Goal: Use online tool/utility

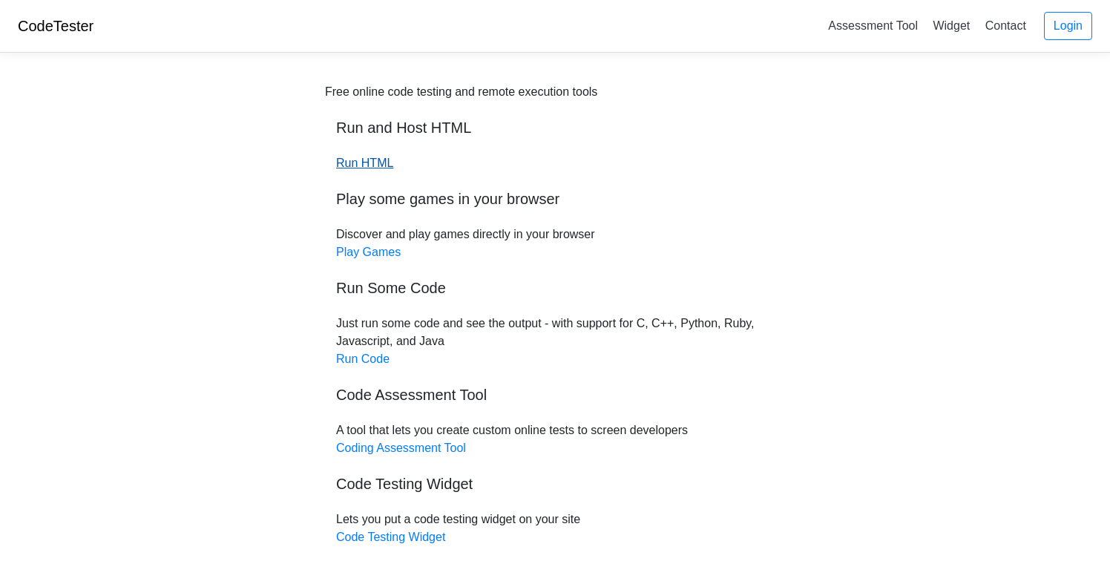
click at [371, 163] on link "Run HTML" at bounding box center [364, 163] width 57 height 13
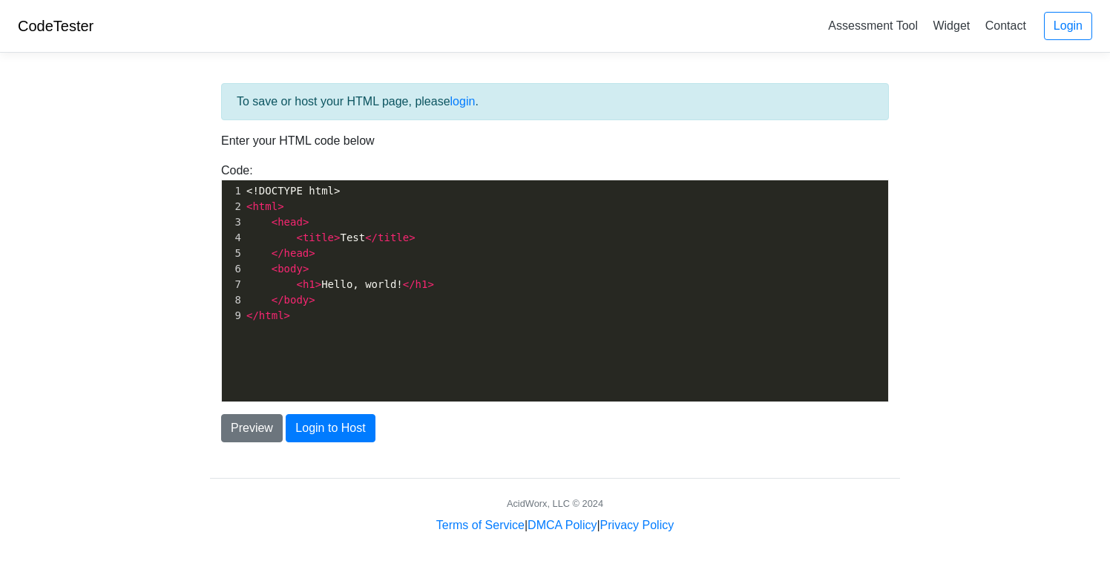
scroll to position [5, 0]
click at [321, 311] on pre "</ html >" at bounding box center [565, 316] width 645 height 16
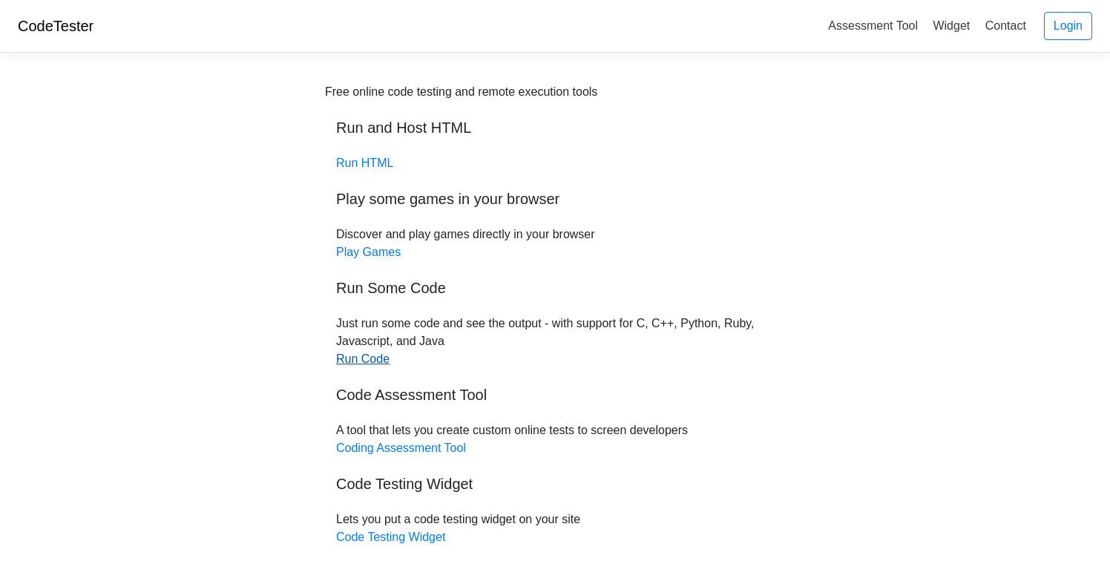
click at [372, 362] on link "Run Code" at bounding box center [362, 359] width 53 height 13
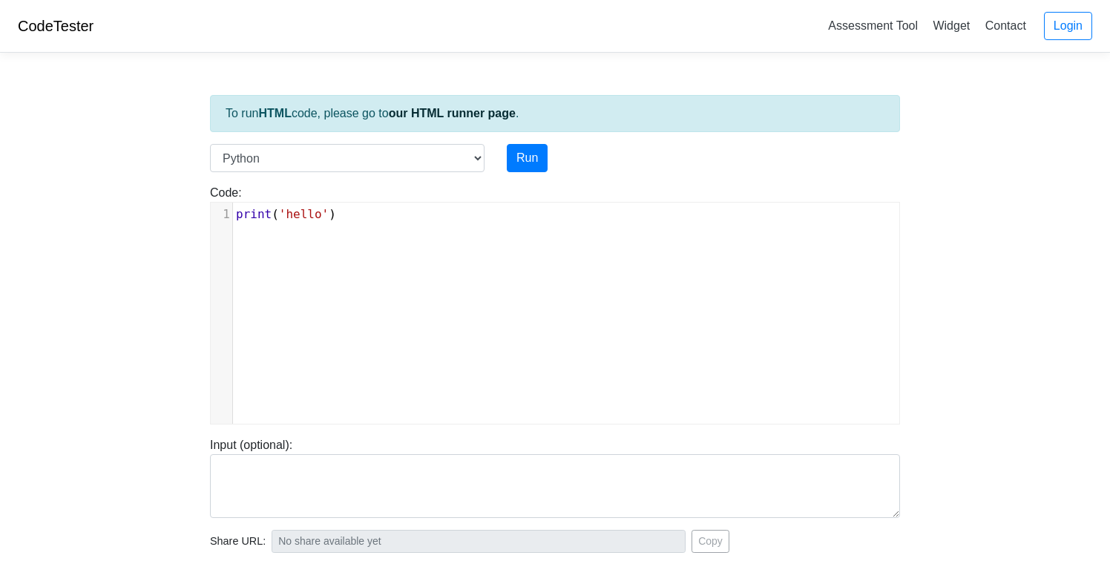
scroll to position [6, 0]
click at [416, 227] on div "xxxxxxxxxx 1 print ( 'hello' )" at bounding box center [566, 324] width 711 height 243
type textarea "print('hello')"
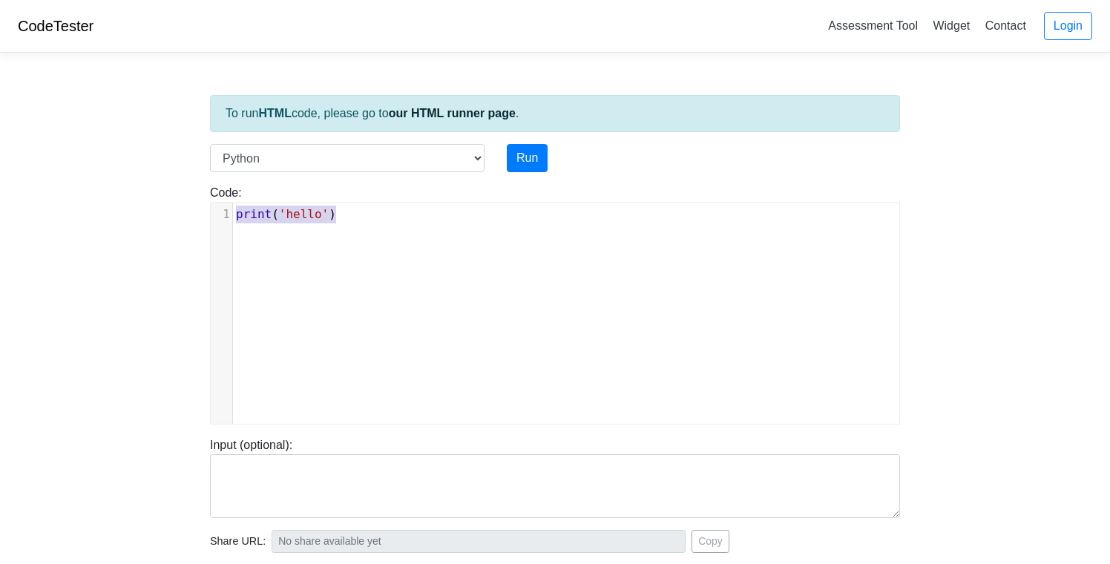
click at [416, 227] on div "x 1 print ( 'hello' )" at bounding box center [566, 324] width 711 height 243
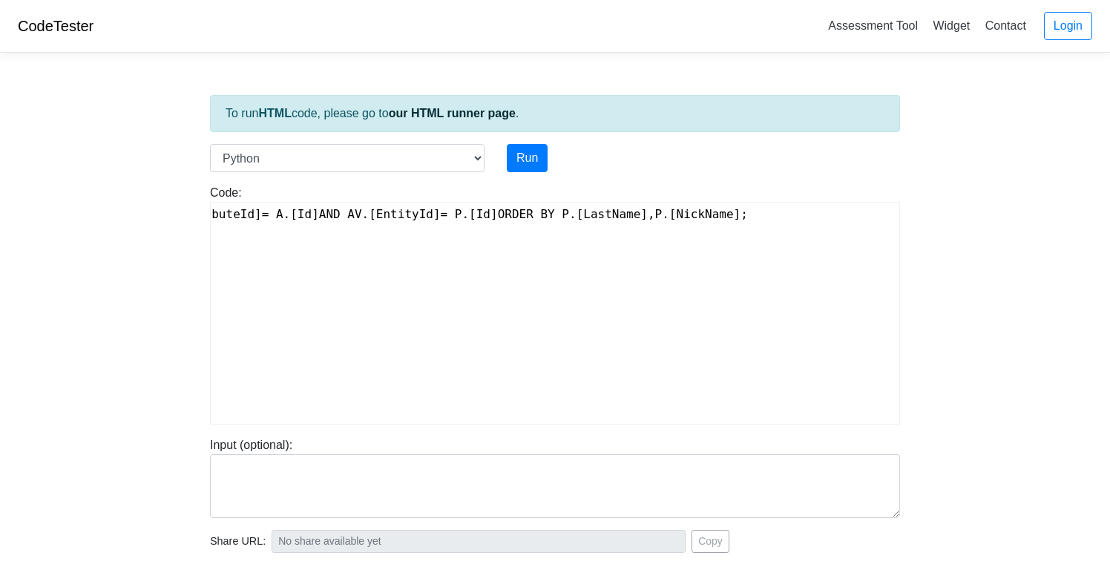
scroll to position [0, 0]
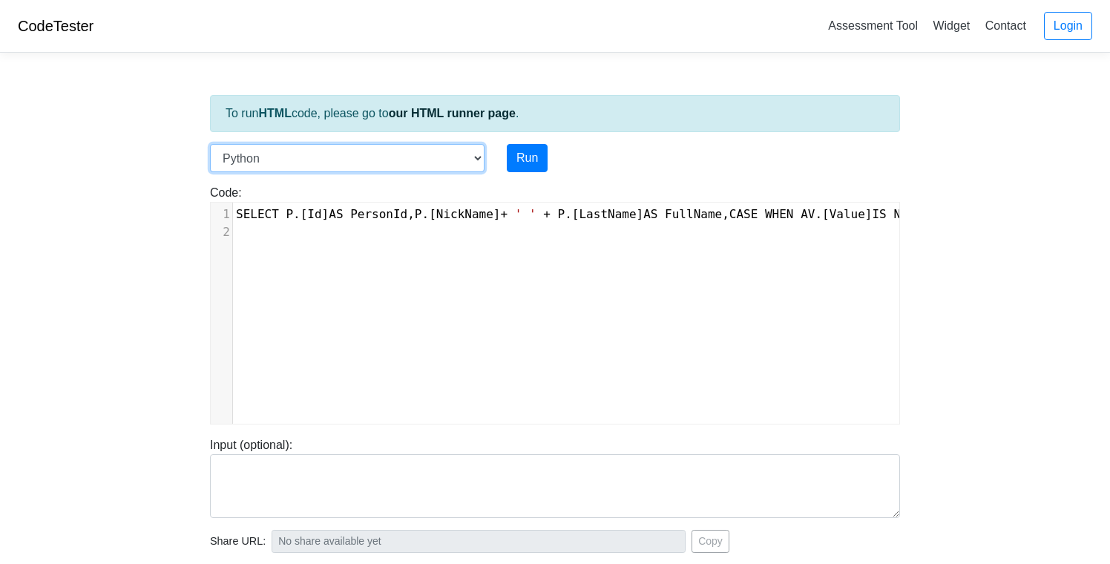
click at [466, 145] on select "C C++ Go Java Javascript Python Ruby" at bounding box center [347, 158] width 275 height 28
click at [528, 173] on div "Code: print('hello') ​ x 1 SELECT P .[ Id ] AS PersonId , P .[ NickName ] + ' '…" at bounding box center [555, 298] width 713 height 252
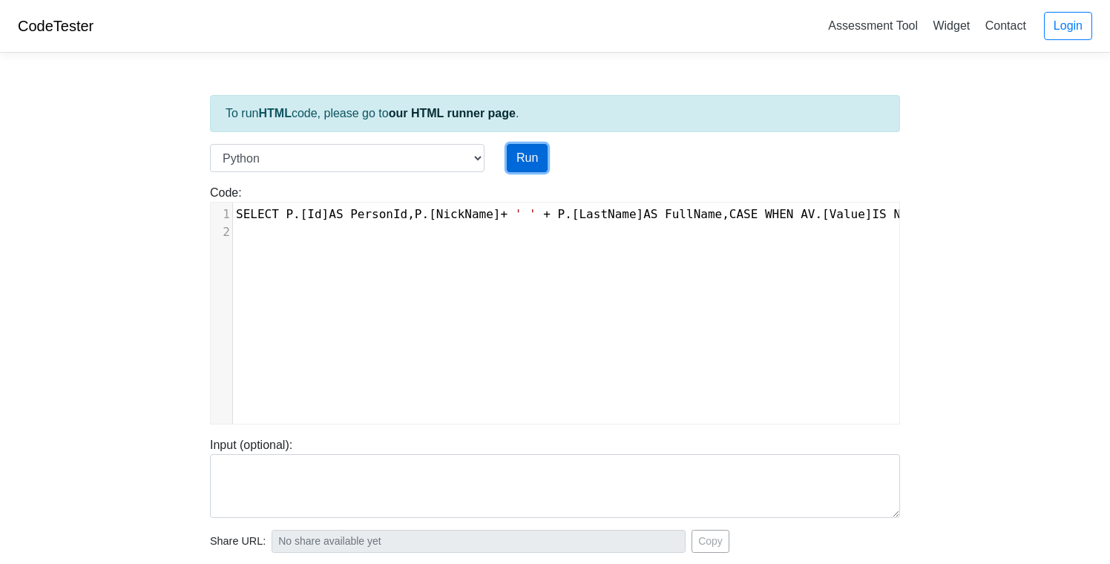
click at [534, 154] on button "Run" at bounding box center [527, 158] width 41 height 28
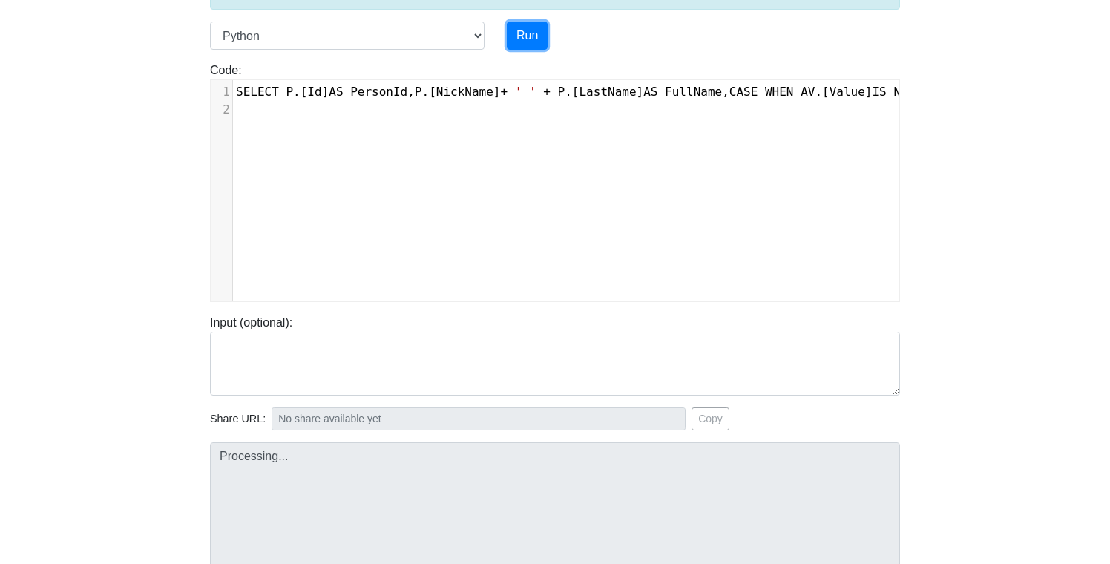
scroll to position [264, 0]
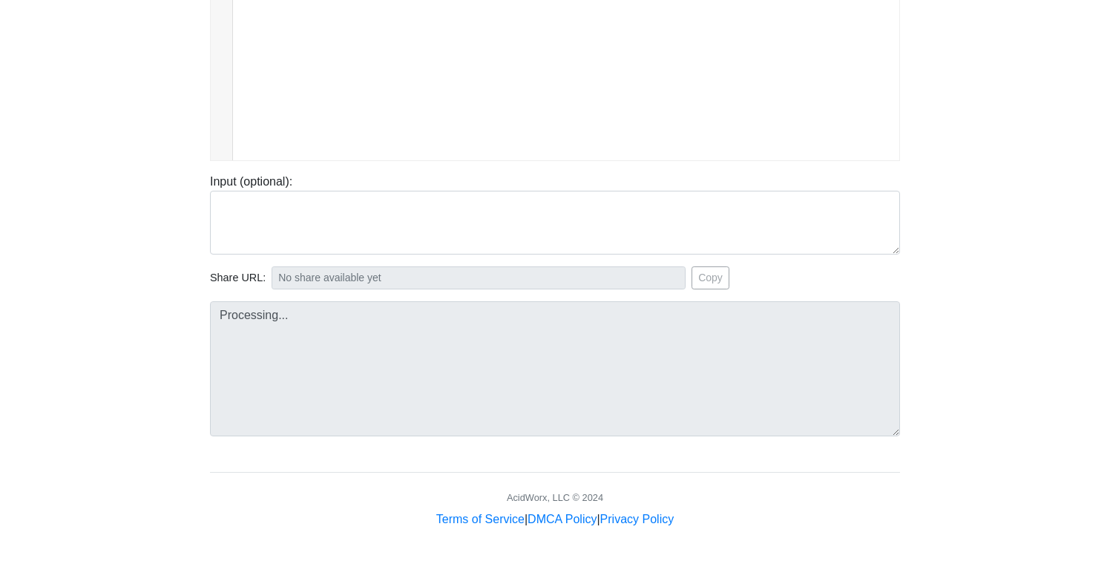
type input "[URL][DOMAIN_NAME]"
type textarea "Submission status: Runtime Error (NZEC) Stderr: File "script.py", line 1 SELECT…"
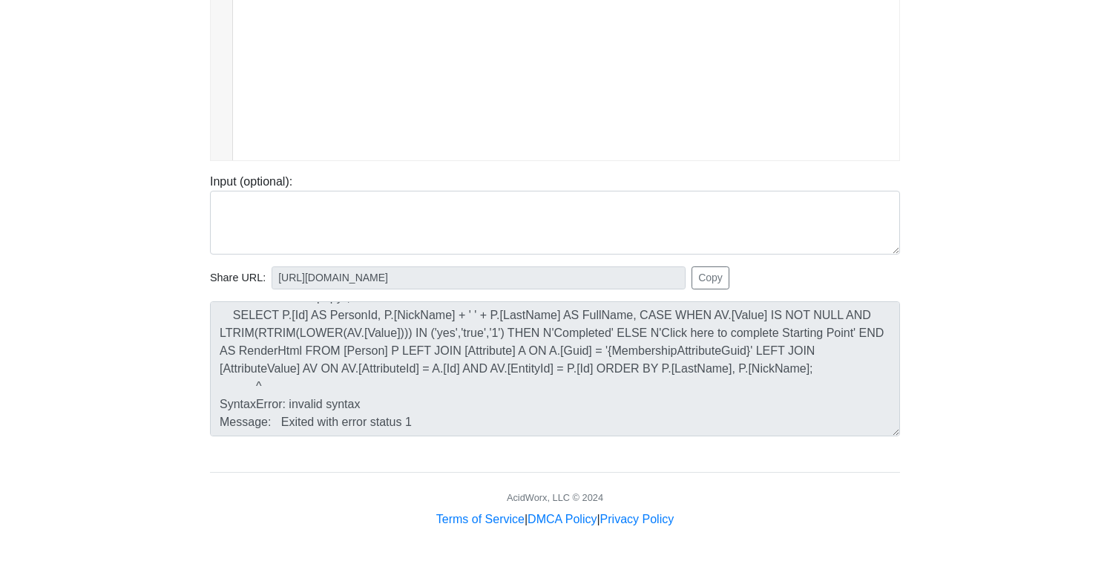
scroll to position [0, 0]
